Goal: Information Seeking & Learning: Learn about a topic

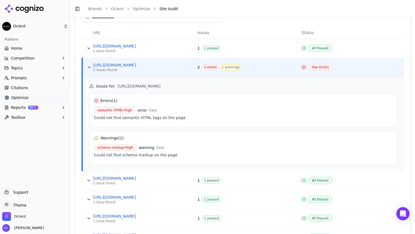
scroll to position [235, 0]
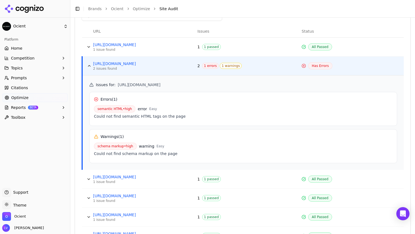
click at [118, 110] on span "semantic HTML • high" at bounding box center [114, 109] width 41 height 7
click at [118, 108] on span "semantic HTML • high" at bounding box center [114, 109] width 41 height 7
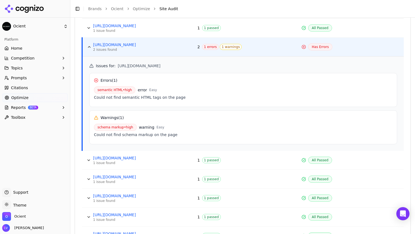
scroll to position [253, 0]
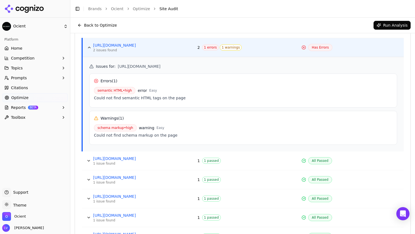
click at [123, 90] on span "semantic HTML • high" at bounding box center [114, 90] width 41 height 7
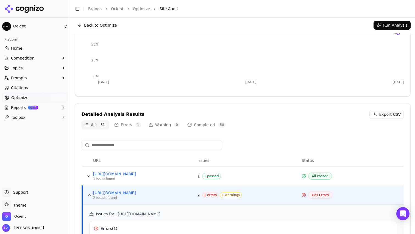
scroll to position [102, 0]
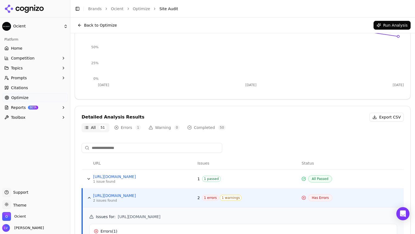
click at [83, 26] on button "Back to Optimize" at bounding box center [97, 25] width 45 height 9
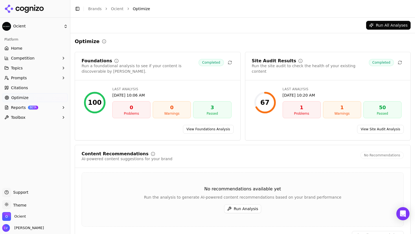
click at [384, 27] on button "Run All Analyses" at bounding box center [388, 25] width 45 height 9
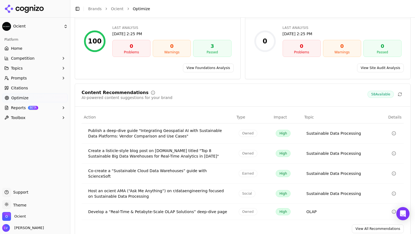
scroll to position [68, 0]
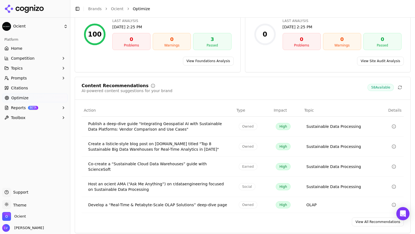
click at [184, 166] on div "Co-create a “Sustainable Cloud Data Warehouses” guide with ScienceSoft" at bounding box center [159, 166] width 142 height 11
click at [395, 165] on icon "Data table" at bounding box center [394, 166] width 4 height 4
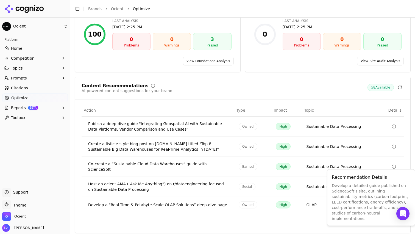
click at [395, 165] on icon "Data table" at bounding box center [394, 166] width 4 height 4
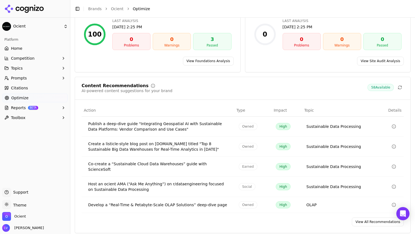
click at [394, 167] on icon "Data table" at bounding box center [394, 167] width 0 height 1
click at [237, 213] on div "Content Recommendations AI-powered content suggestions for your brand 58 Availa…" at bounding box center [243, 155] width 336 height 156
click at [378, 90] on span "58 Available" at bounding box center [381, 87] width 26 height 7
click at [274, 217] on div "View All Recommendations" at bounding box center [242, 221] width 335 height 9
click at [367, 217] on link "View All Recommendations" at bounding box center [378, 221] width 52 height 9
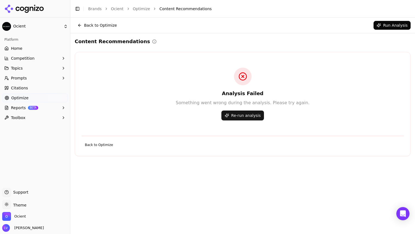
click at [241, 120] on button "Re-run analysis" at bounding box center [242, 115] width 43 height 10
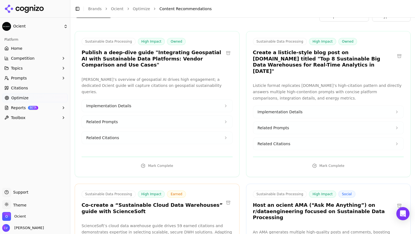
scroll to position [82, 0]
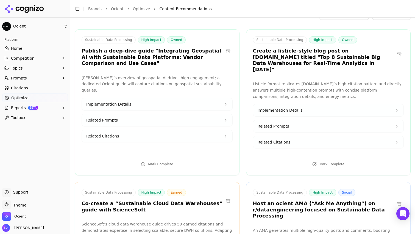
click at [176, 83] on p "[PERSON_NAME]’s overview of geospatial AI drives high engagement; a dedicated O…" at bounding box center [157, 84] width 151 height 19
click at [212, 98] on button "Implementation Details" at bounding box center [157, 104] width 151 height 12
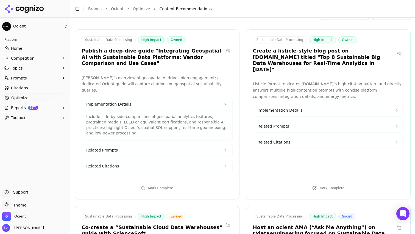
scroll to position [88, 0]
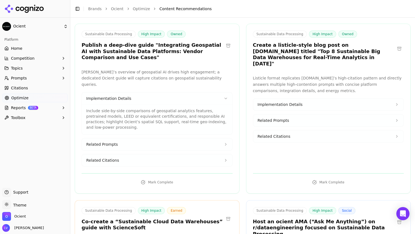
click at [176, 140] on button "Related Prompts" at bounding box center [157, 144] width 151 height 12
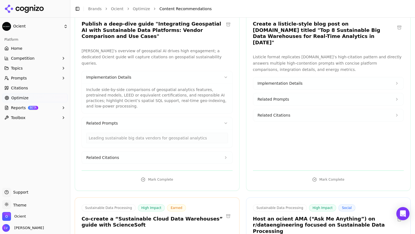
scroll to position [114, 0]
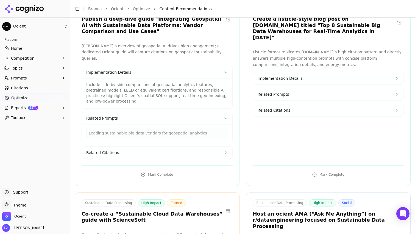
click at [175, 148] on button "Related Citations" at bounding box center [157, 152] width 151 height 12
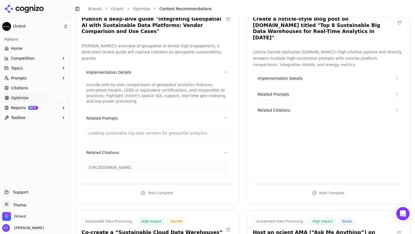
scroll to position [119, 0]
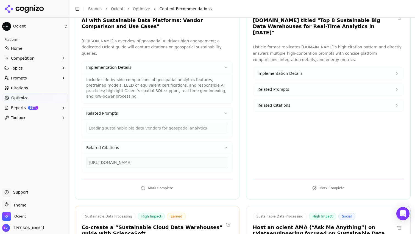
drag, startPoint x: 206, startPoint y: 155, endPoint x: 82, endPoint y: 157, distance: 123.4
click at [82, 157] on div "[URL][DOMAIN_NAME]" at bounding box center [157, 163] width 151 height 18
copy div "[URL][DOMAIN_NAME]"
